Goal: Transaction & Acquisition: Purchase product/service

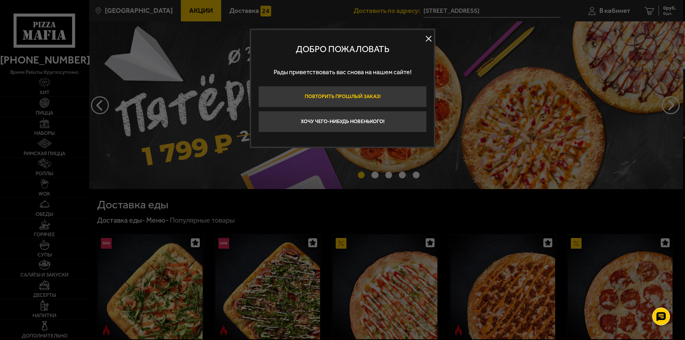
click at [323, 98] on button "Повторить прошлый заказ!" at bounding box center [342, 96] width 168 height 21
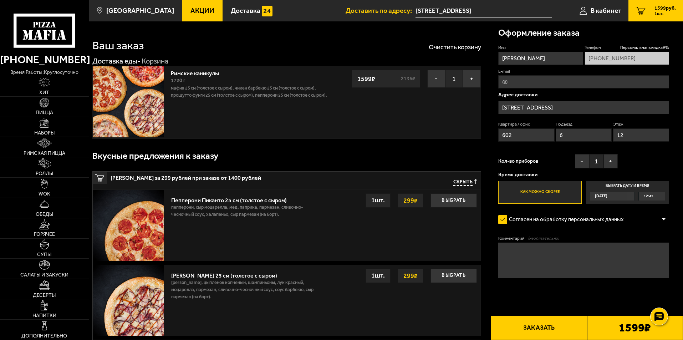
click at [135, 86] on img at bounding box center [128, 101] width 71 height 71
click at [196, 71] on link "Римские каникулы" at bounding box center [198, 72] width 55 height 9
click at [530, 328] on button "Заказать" at bounding box center [539, 328] width 96 height 24
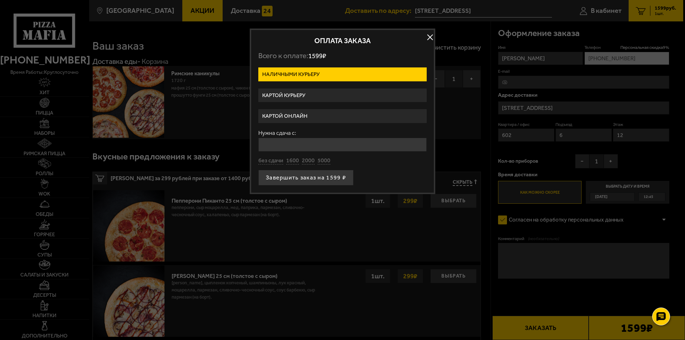
click at [293, 95] on label "Картой курьеру" at bounding box center [342, 95] width 168 height 14
click at [0, 0] on input "Картой курьеру" at bounding box center [0, 0] width 0 height 0
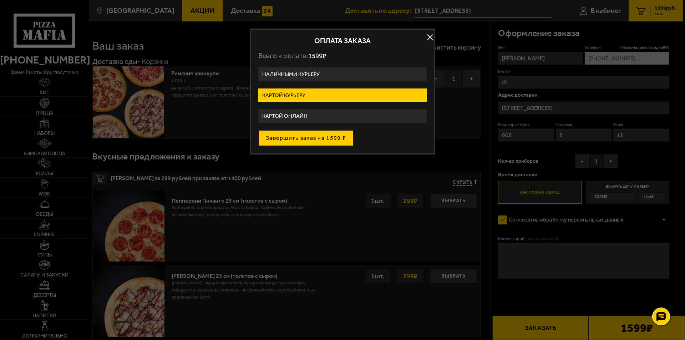
click at [290, 136] on button "Завершить заказ на 1599 ₽" at bounding box center [305, 138] width 95 height 16
